Goal: Transaction & Acquisition: Purchase product/service

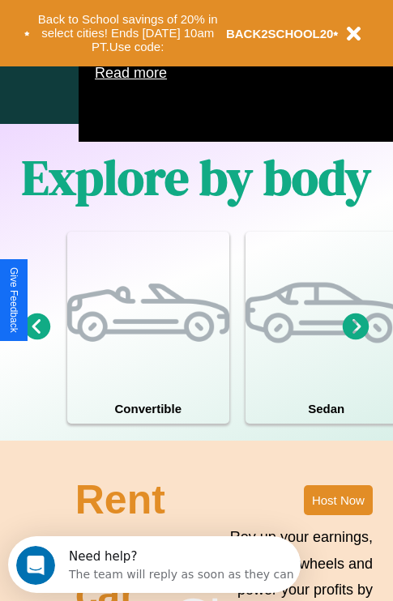
scroll to position [1041, 0]
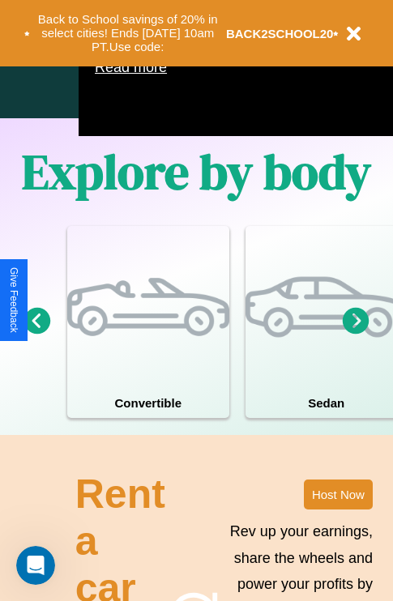
click at [356, 334] on icon at bounding box center [356, 320] width 27 height 27
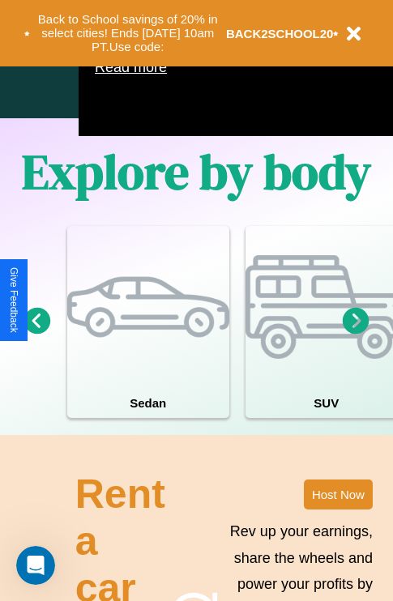
click at [356, 334] on icon at bounding box center [356, 320] width 27 height 27
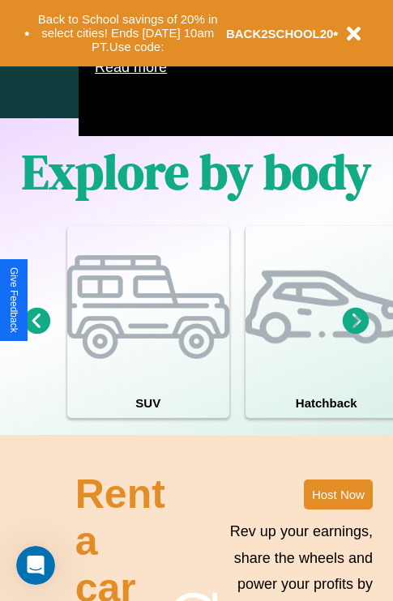
click at [356, 334] on icon at bounding box center [356, 320] width 27 height 27
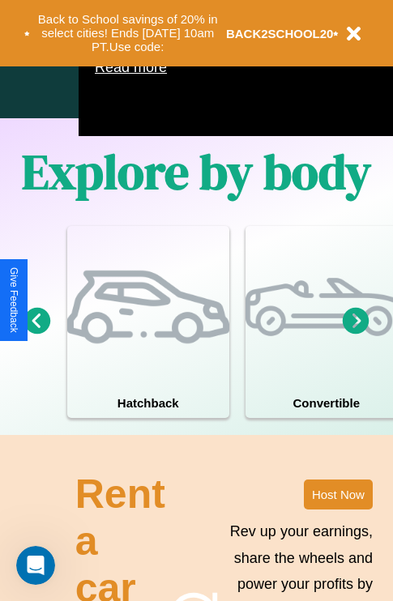
click at [356, 334] on icon at bounding box center [356, 320] width 27 height 27
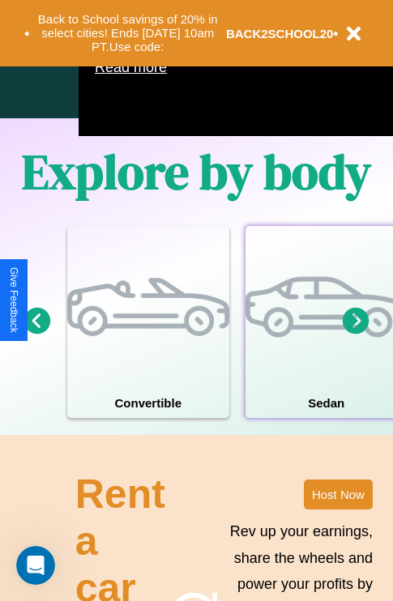
click at [325, 346] on div at bounding box center [326, 307] width 162 height 162
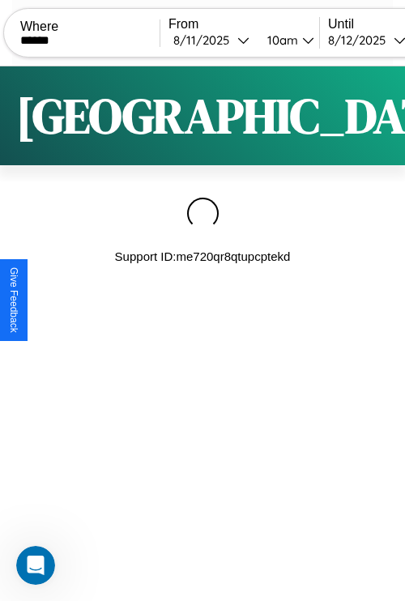
type input "******"
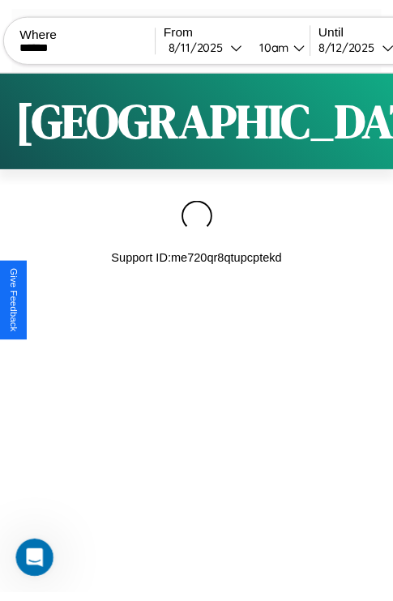
scroll to position [0, 135]
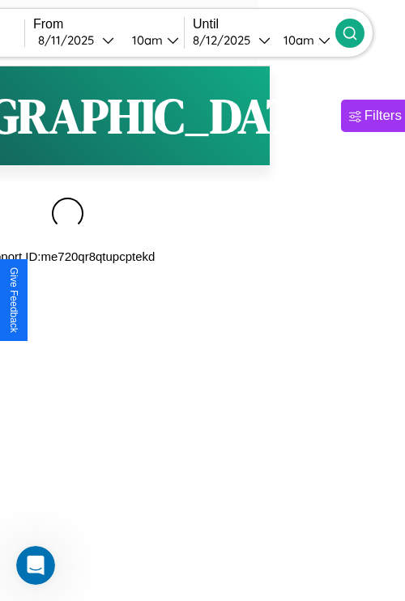
click at [358, 32] on icon at bounding box center [350, 33] width 16 height 16
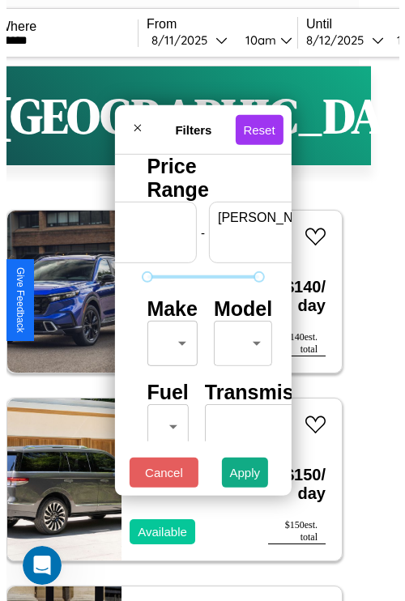
scroll to position [0, 100]
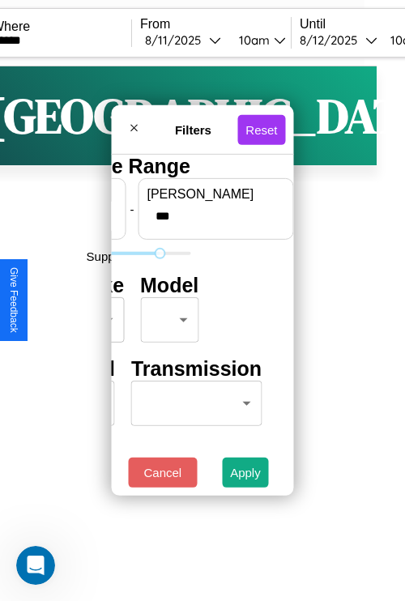
type input "***"
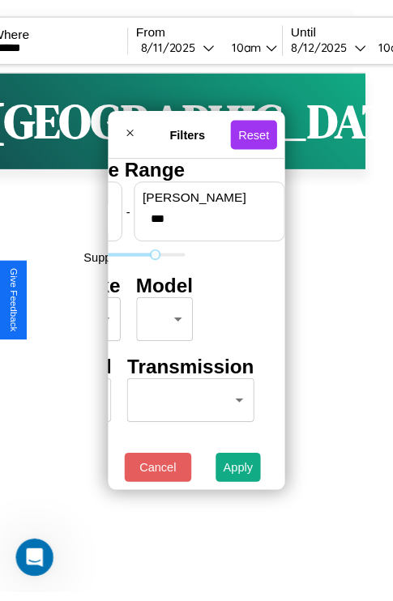
scroll to position [0, 0]
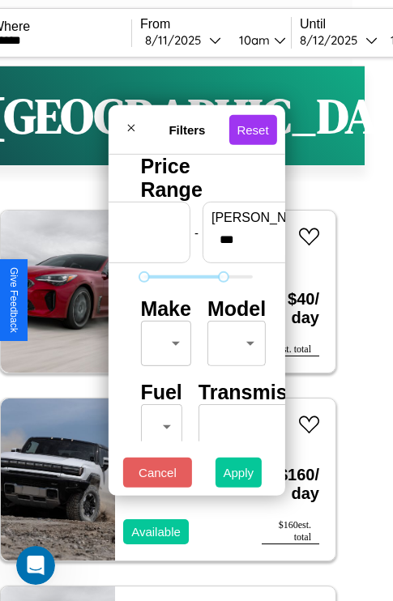
type input "**"
click at [239, 476] on button "Apply" at bounding box center [239, 473] width 47 height 30
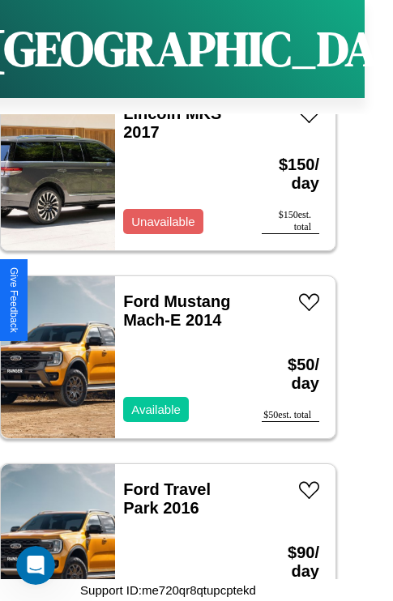
scroll to position [4948, 0]
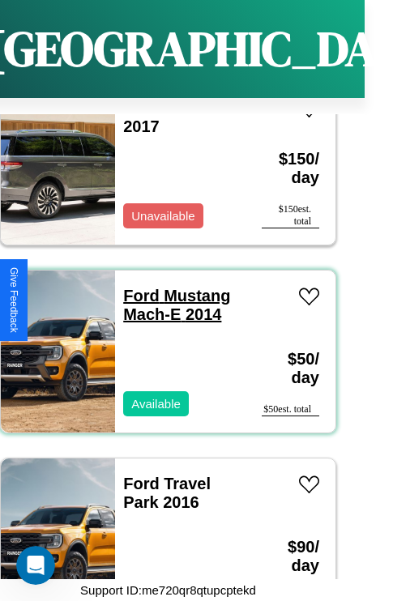
click at [136, 287] on link "Ford Mustang Mach-E 2014" at bounding box center [176, 305] width 107 height 36
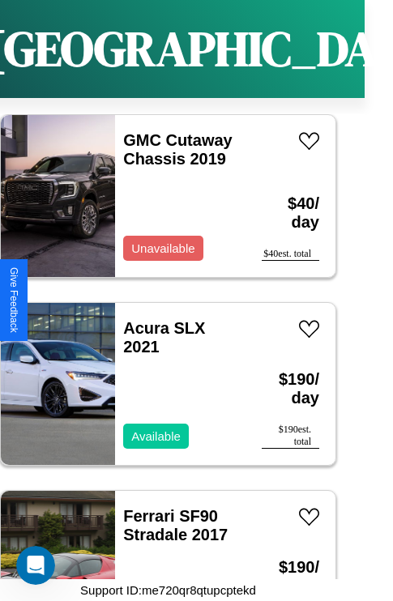
scroll to position [5700, 0]
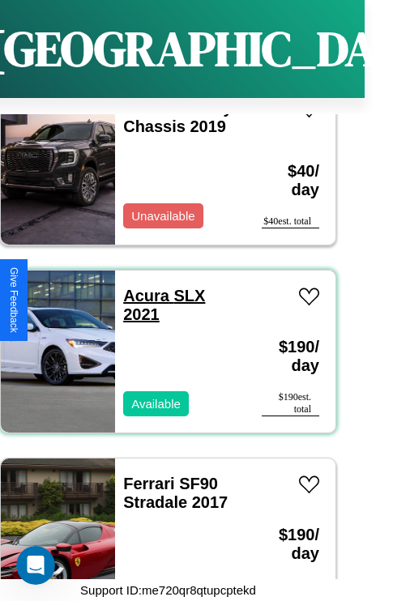
click at [141, 287] on link "Acura SLX 2021" at bounding box center [164, 305] width 82 height 36
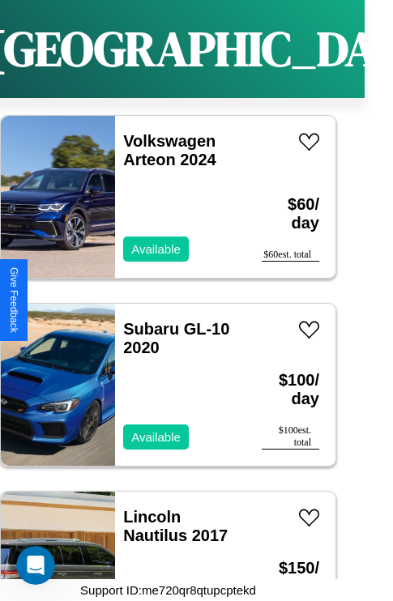
scroll to position [7579, 0]
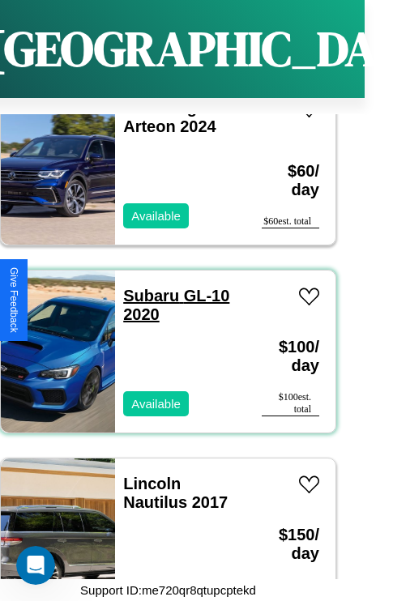
click at [146, 287] on link "Subaru GL-10 2020" at bounding box center [176, 305] width 106 height 36
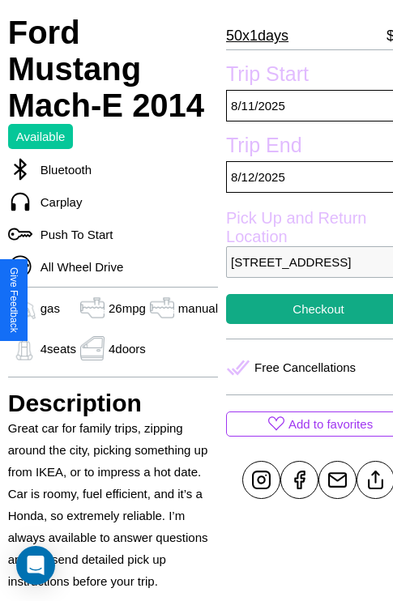
scroll to position [403, 55]
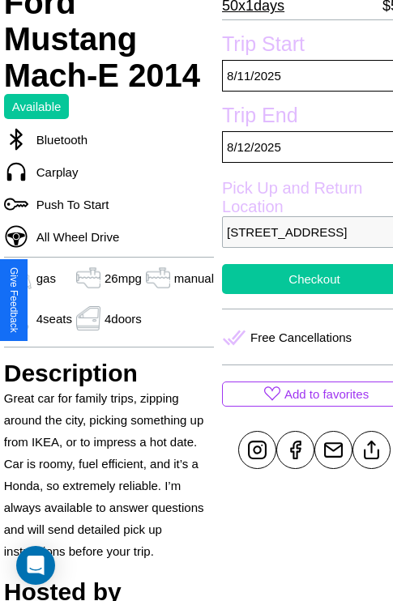
click at [301, 294] on button "Checkout" at bounding box center [314, 279] width 185 height 30
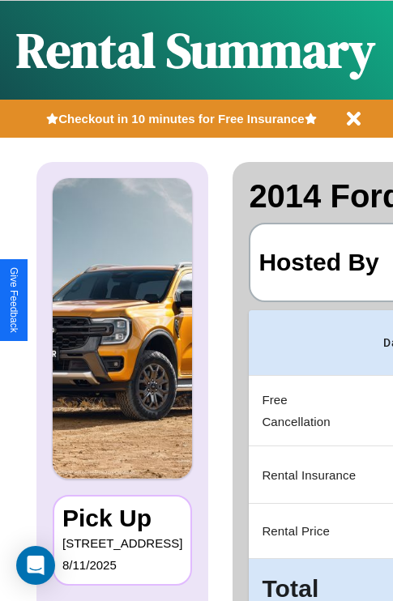
scroll to position [0, 306]
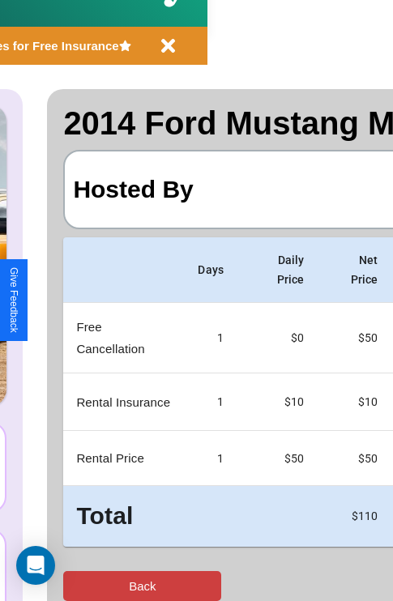
click at [79, 586] on button "Back" at bounding box center [142, 586] width 158 height 30
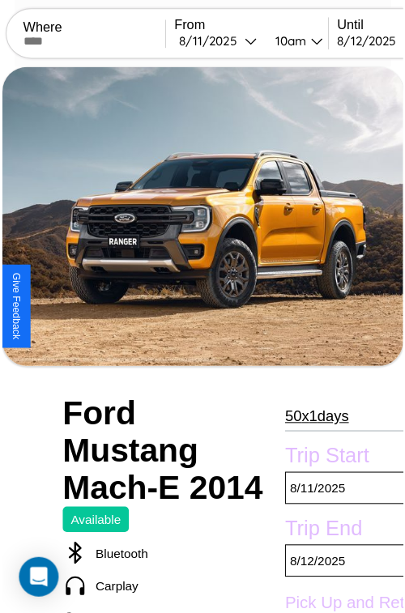
scroll to position [177, 55]
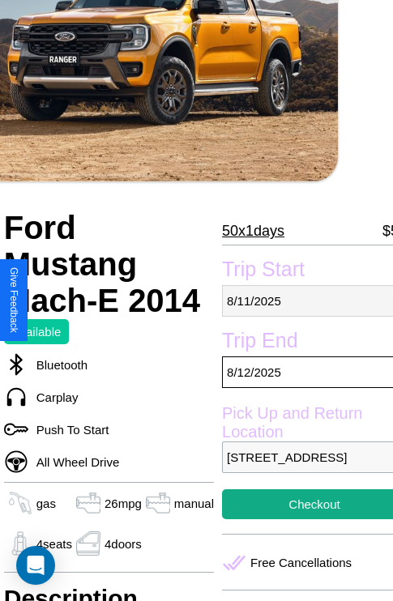
click at [301, 301] on p "8 / 11 / 2025" at bounding box center [314, 301] width 185 height 32
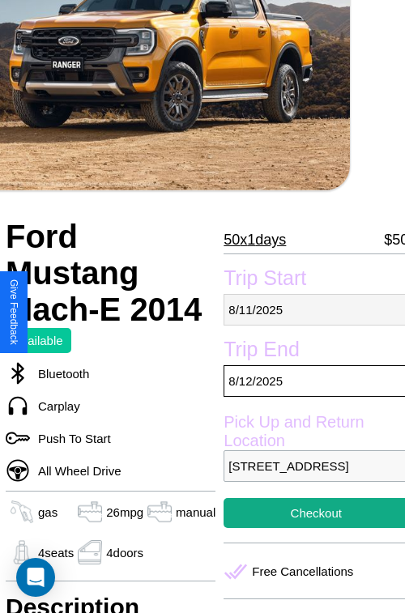
select select "*"
select select "****"
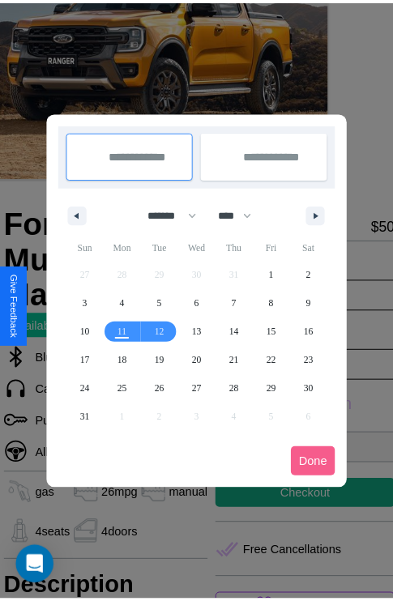
scroll to position [0, 55]
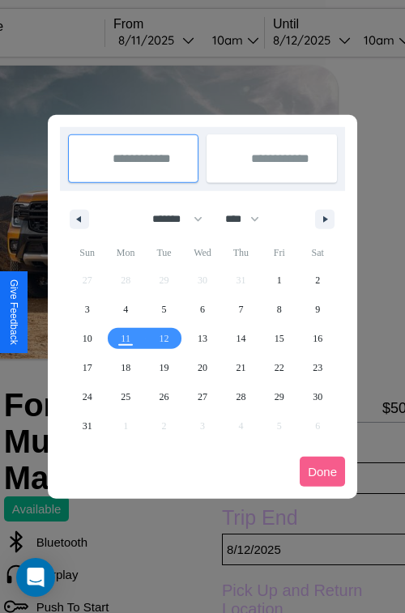
click at [178, 40] on div at bounding box center [202, 306] width 405 height 613
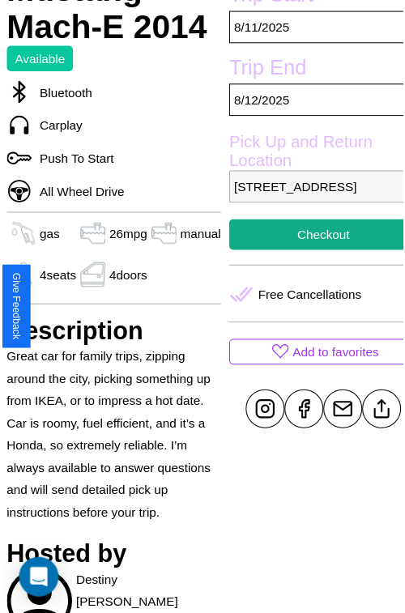
scroll to position [518, 55]
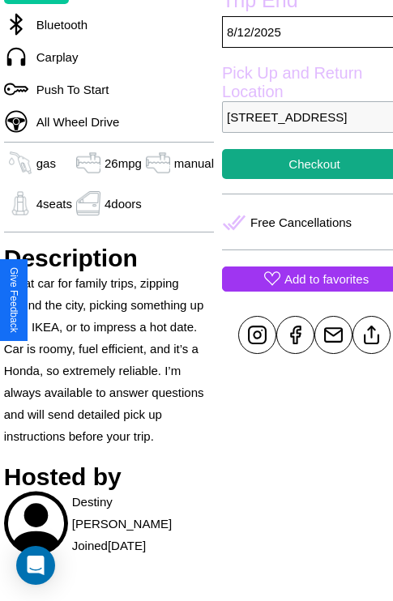
click at [301, 290] on p "Add to favorites" at bounding box center [326, 279] width 84 height 22
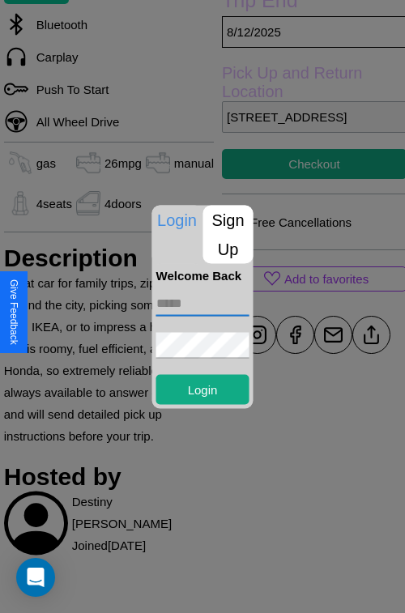
click at [203, 303] on input "text" at bounding box center [202, 303] width 93 height 26
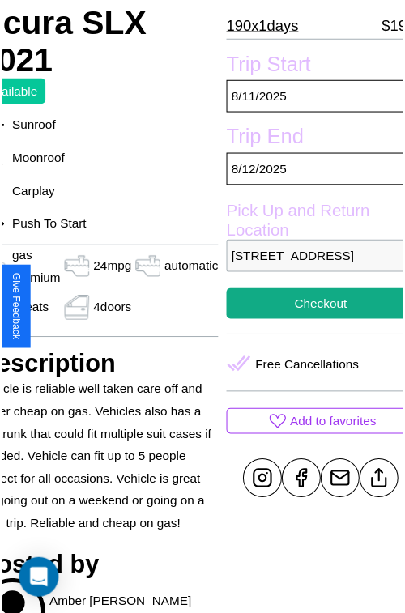
scroll to position [372, 87]
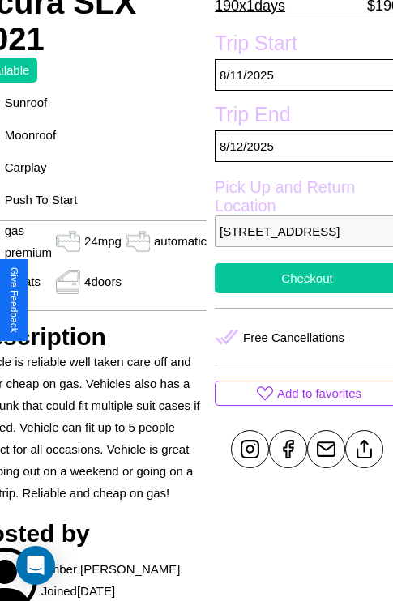
click at [300, 293] on button "Checkout" at bounding box center [307, 278] width 185 height 30
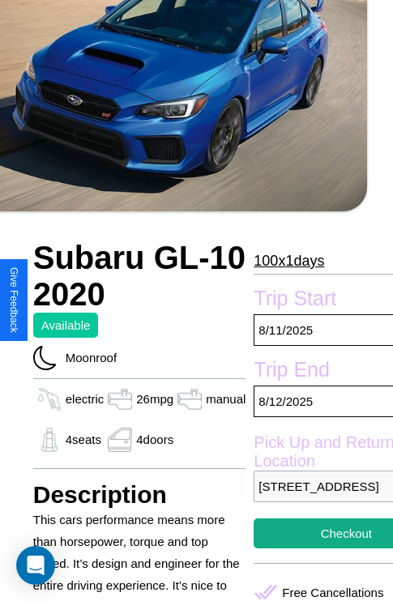
scroll to position [331, 65]
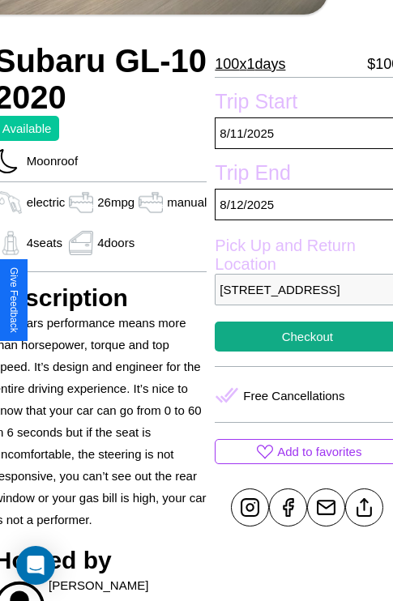
click at [301, 301] on p "6403 Spring Street Prague 11239 Czech Republic" at bounding box center [307, 290] width 185 height 32
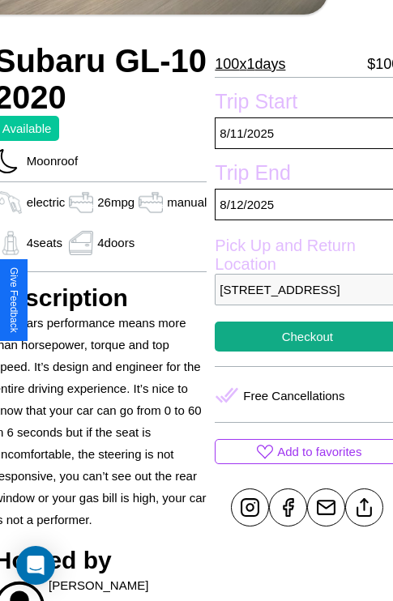
click at [301, 301] on p "6403 Spring Street Prague 11239 Czech Republic" at bounding box center [307, 290] width 185 height 32
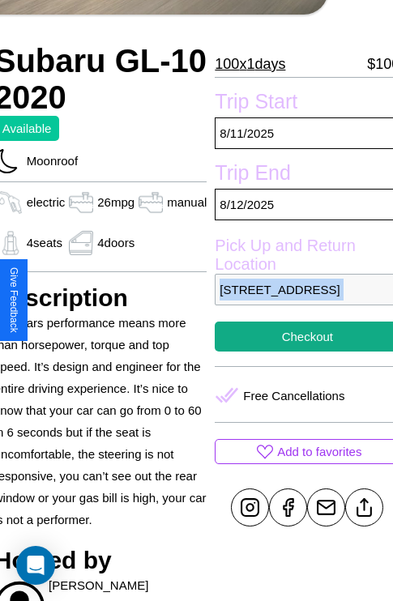
click at [301, 301] on p "6403 Spring Street Prague 11239 Czech Republic" at bounding box center [307, 290] width 185 height 32
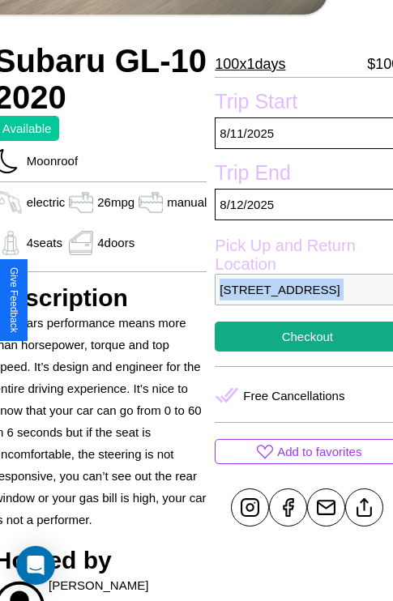
click at [301, 301] on p "6403 Spring Street Prague 11239 Czech Republic" at bounding box center [307, 290] width 185 height 32
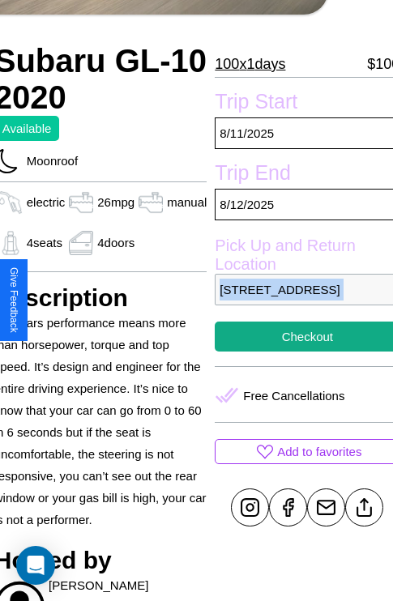
click at [301, 301] on p "6403 Spring Street Prague 11239 Czech Republic" at bounding box center [307, 290] width 185 height 32
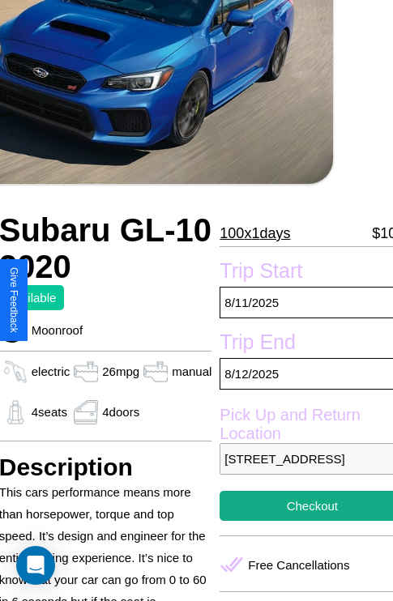
scroll to position [110, 59]
